Goal: Task Accomplishment & Management: Complete application form

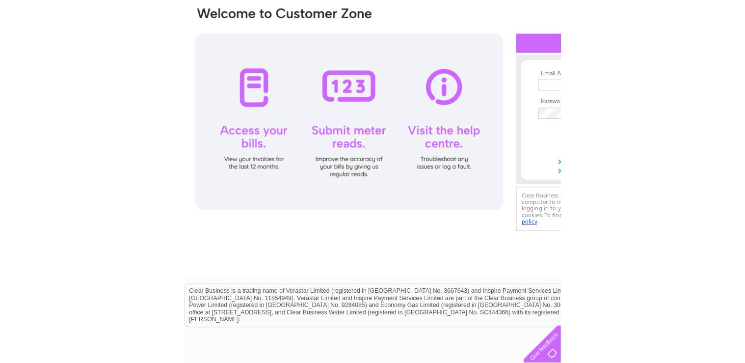
scroll to position [118, 0]
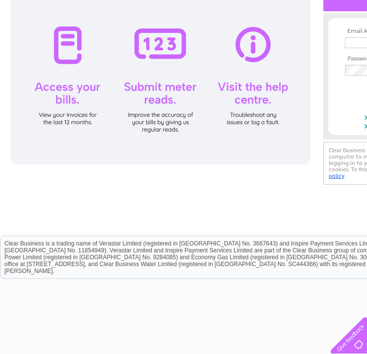
click at [70, 53] on div at bounding box center [160, 79] width 300 height 172
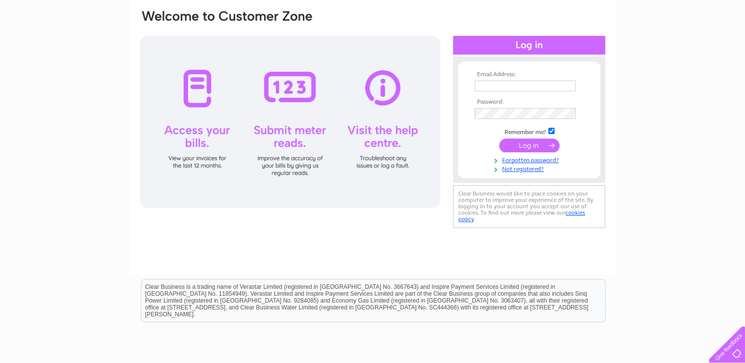
scroll to position [0, 0]
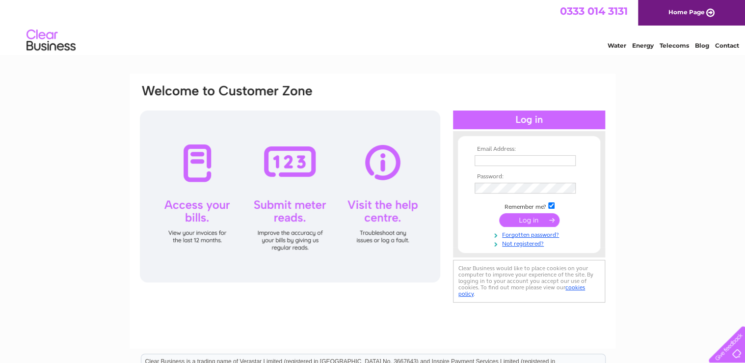
click at [367, 153] on td at bounding box center [529, 161] width 114 height 16
click at [367, 159] on input "text" at bounding box center [526, 161] width 102 height 12
type input "[EMAIL_ADDRESS][DOMAIN_NAME]"
click at [367, 216] on input "submit" at bounding box center [529, 221] width 60 height 14
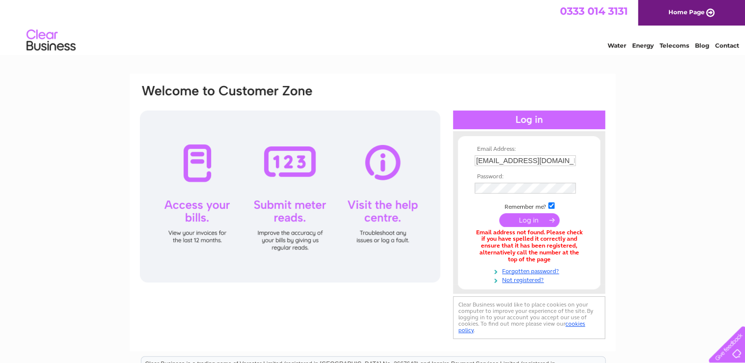
click at [559, 159] on input "[EMAIL_ADDRESS][DOMAIN_NAME]" at bounding box center [525, 160] width 101 height 11
type input "D"
click at [550, 157] on input "text" at bounding box center [526, 161] width 102 height 12
type input "[EMAIL_ADDRESS][DOMAIN_NAME]"
click at [523, 223] on input "submit" at bounding box center [529, 220] width 60 height 14
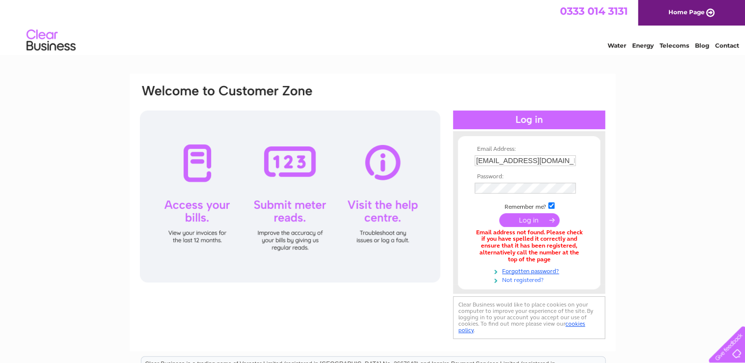
click at [529, 278] on link "Not registered?" at bounding box center [530, 278] width 111 height 9
